Goal: Download file/media

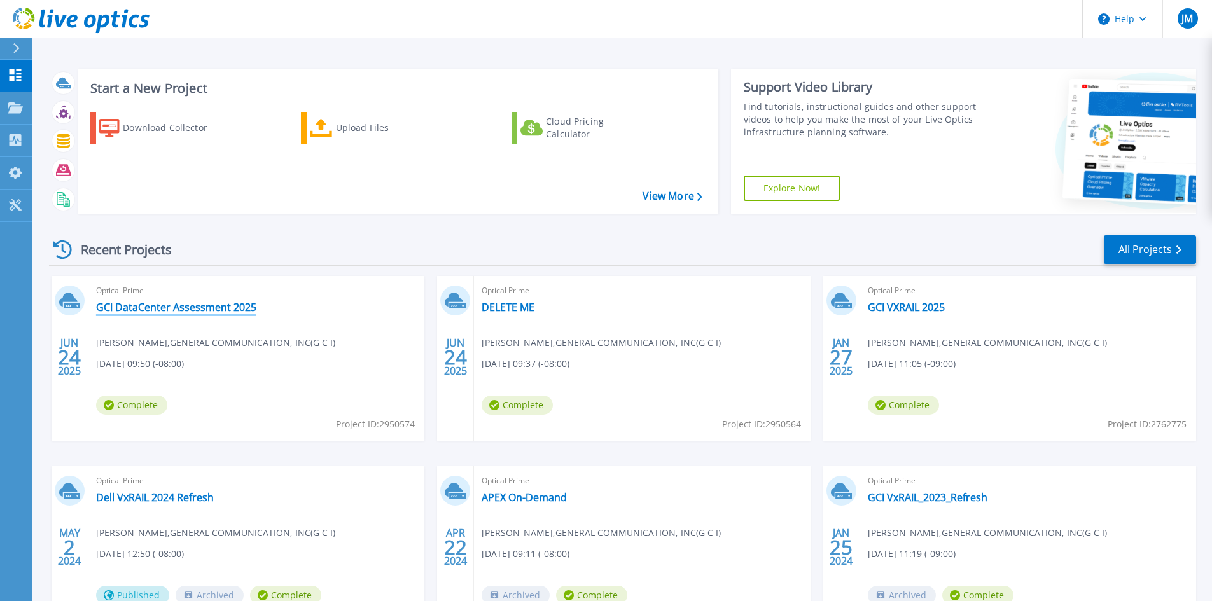
click at [238, 307] on link "GCI DataCenter Assessment 2025" at bounding box center [176, 307] width 160 height 13
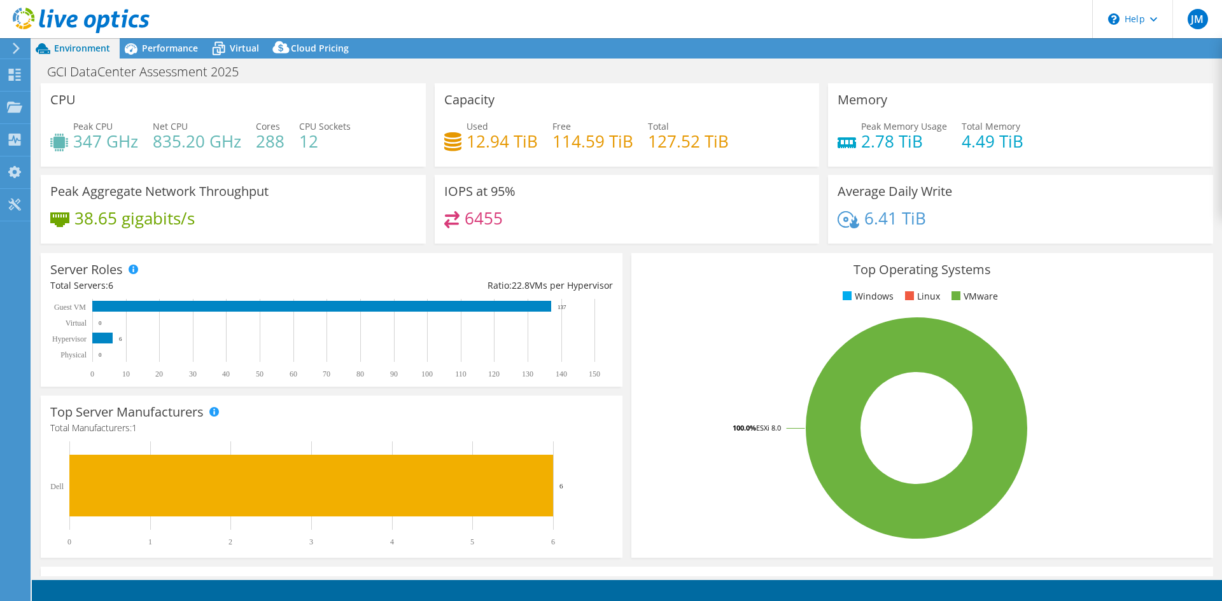
select select "USWest"
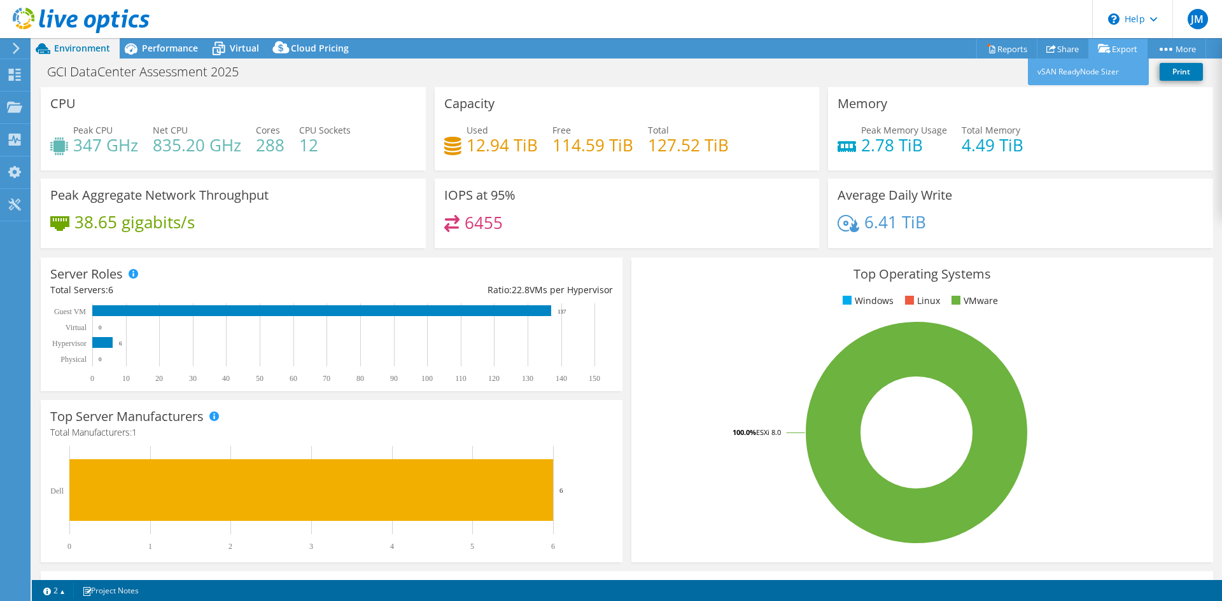
click at [1117, 50] on link "Export" at bounding box center [1117, 49] width 59 height 20
click at [991, 50] on link "Reports" at bounding box center [1006, 49] width 61 height 20
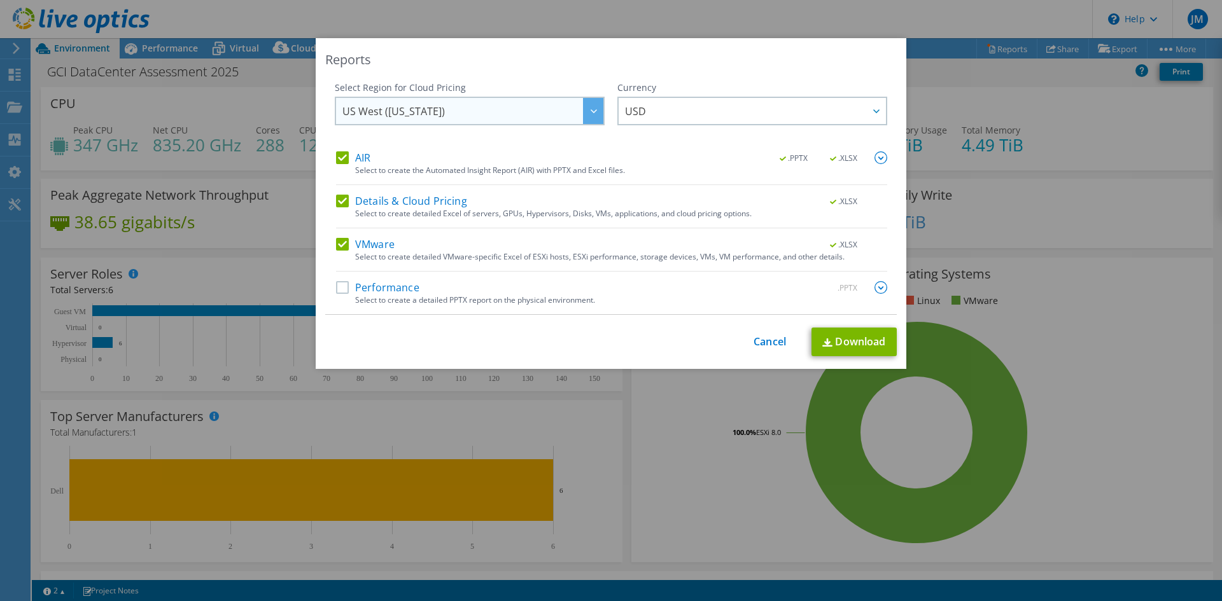
click at [576, 103] on span "US West ([US_STATE])" at bounding box center [472, 111] width 261 height 26
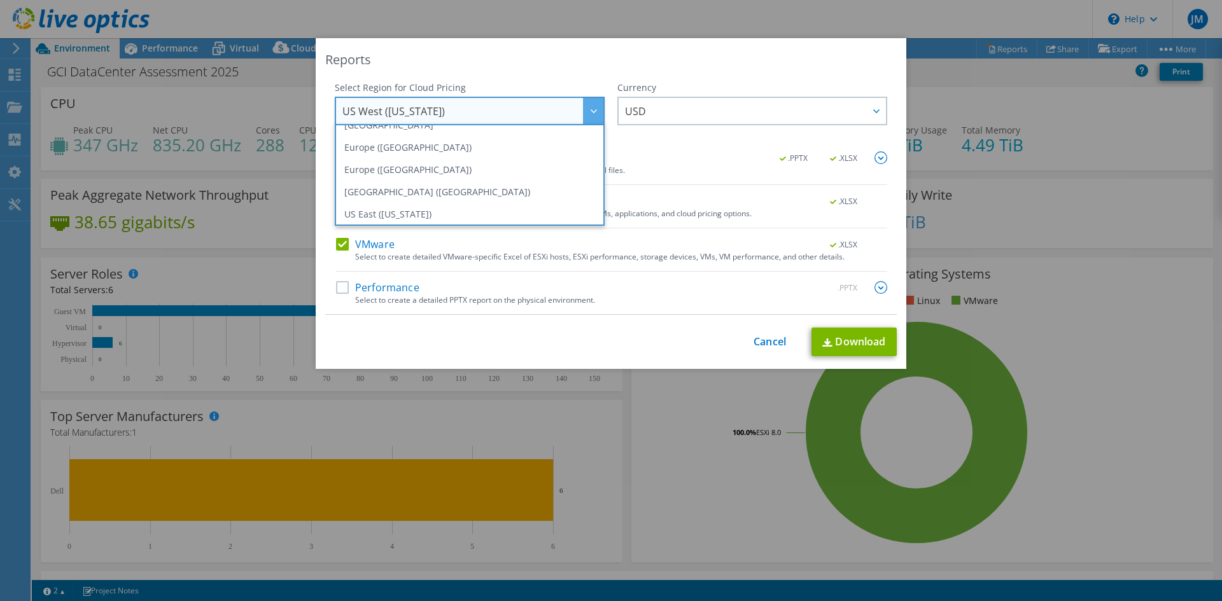
scroll to position [172, 0]
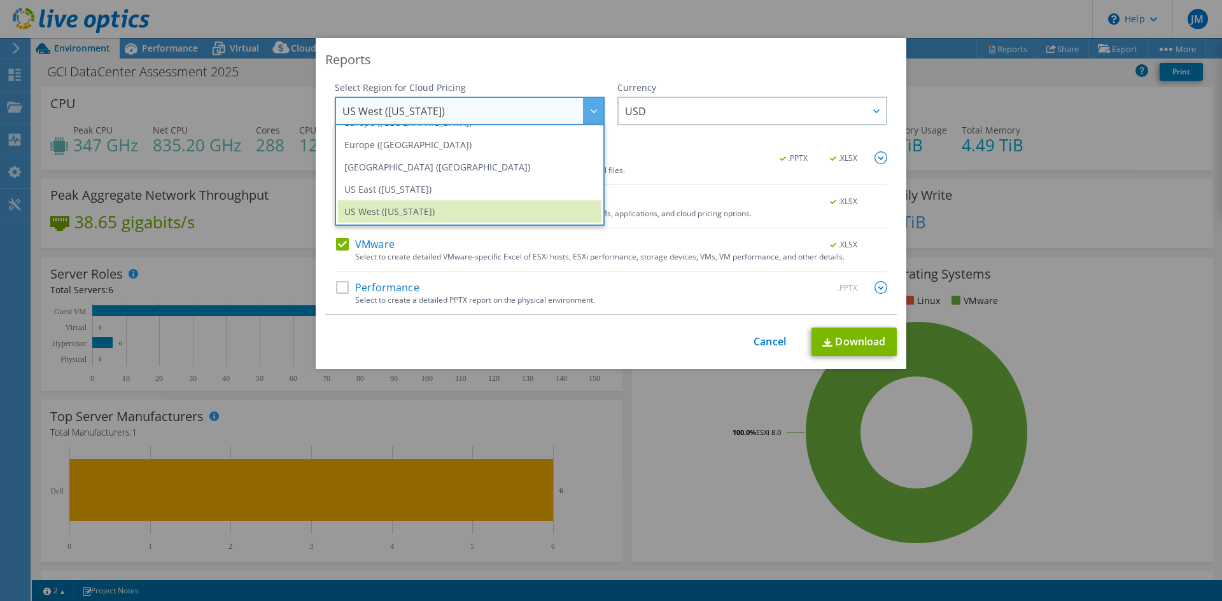
click at [671, 164] on div "AIR .PPTX .XLSX" at bounding box center [611, 158] width 551 height 15
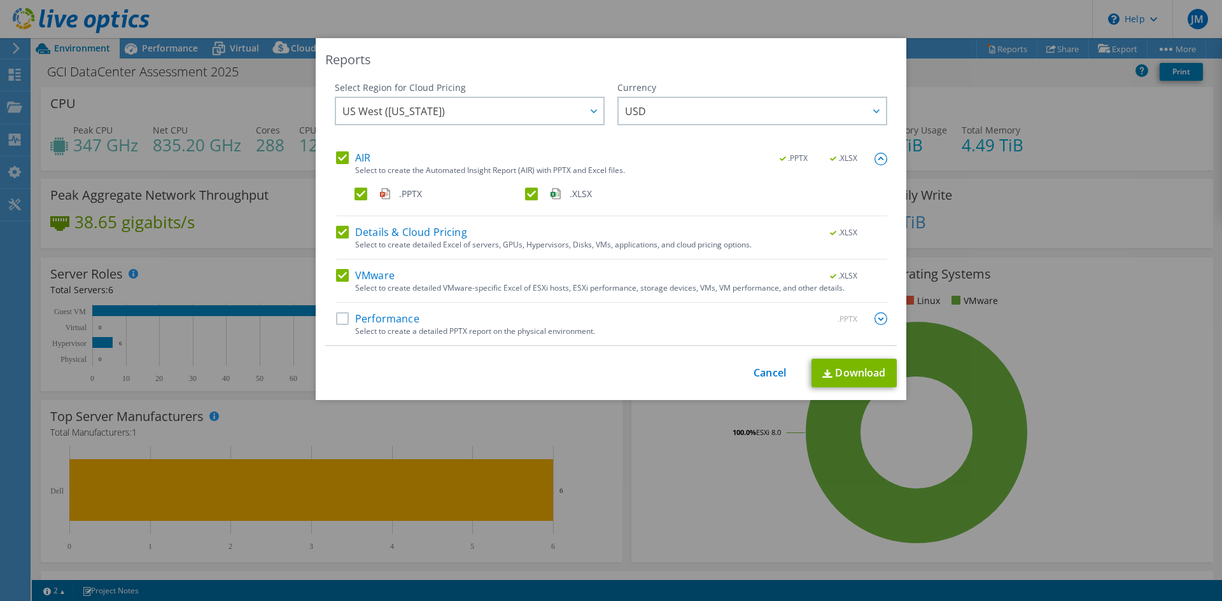
click at [338, 320] on label "Performance" at bounding box center [377, 318] width 83 height 13
click at [0, 0] on input "Performance" at bounding box center [0, 0] width 0 height 0
click at [861, 382] on link "Download" at bounding box center [853, 373] width 85 height 29
click at [772, 373] on link "Cancel" at bounding box center [769, 373] width 32 height 12
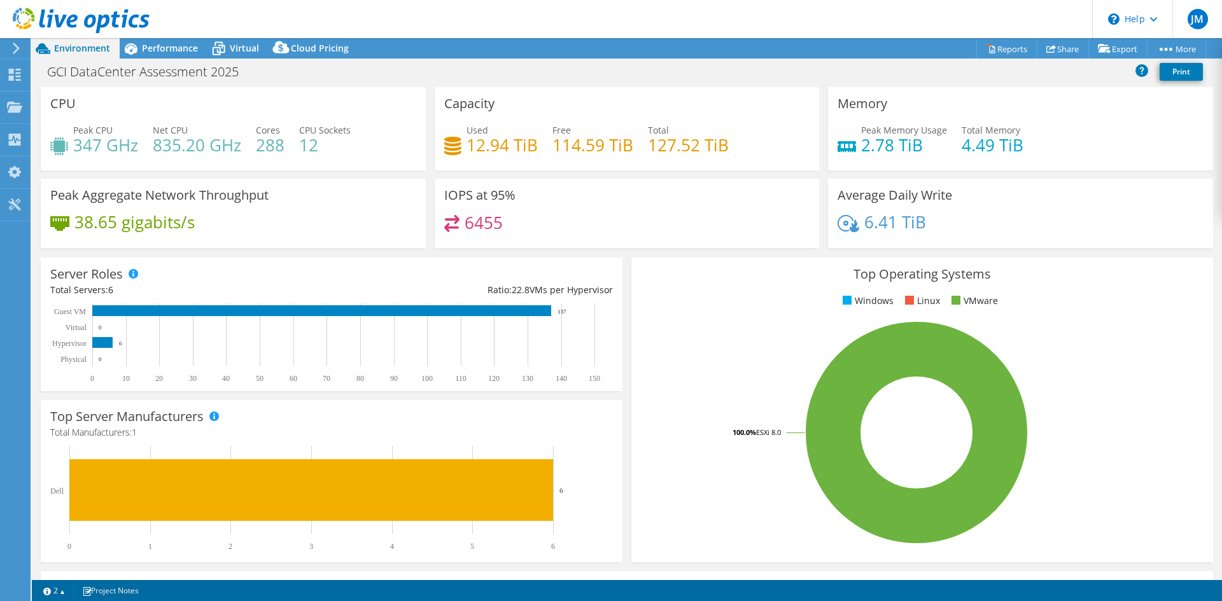
click at [43, 18] on use at bounding box center [81, 20] width 137 height 25
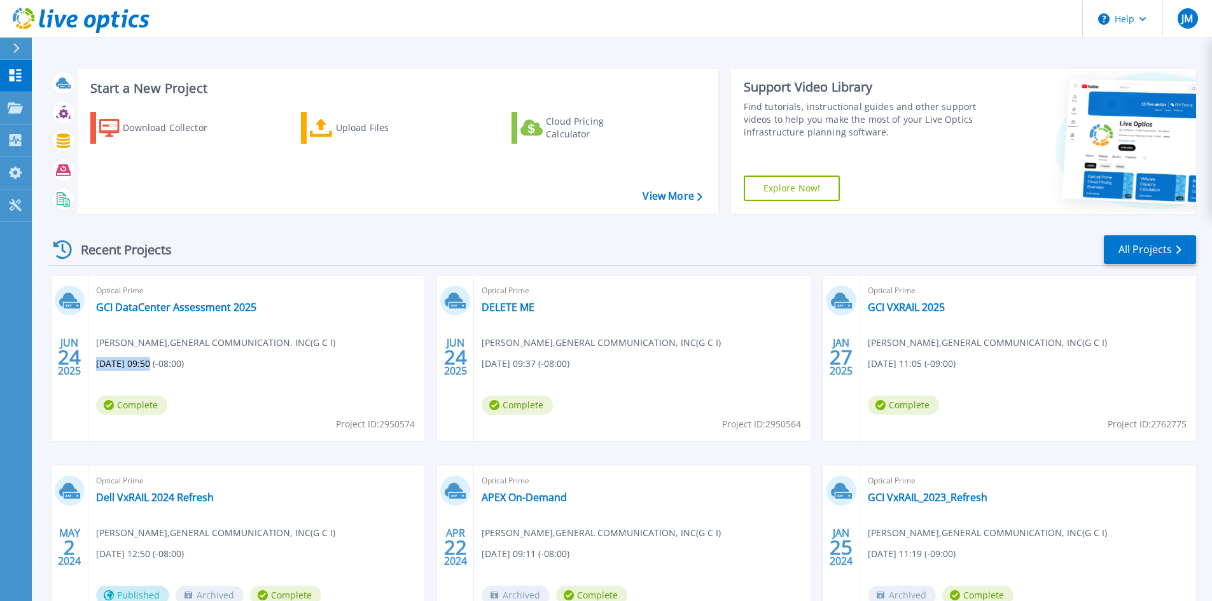
drag, startPoint x: 96, startPoint y: 363, endPoint x: 148, endPoint y: 366, distance: 51.6
click at [148, 366] on span "[DATE] 09:50 (-08:00)" at bounding box center [140, 364] width 88 height 14
